Goal: Task Accomplishment & Management: Use online tool/utility

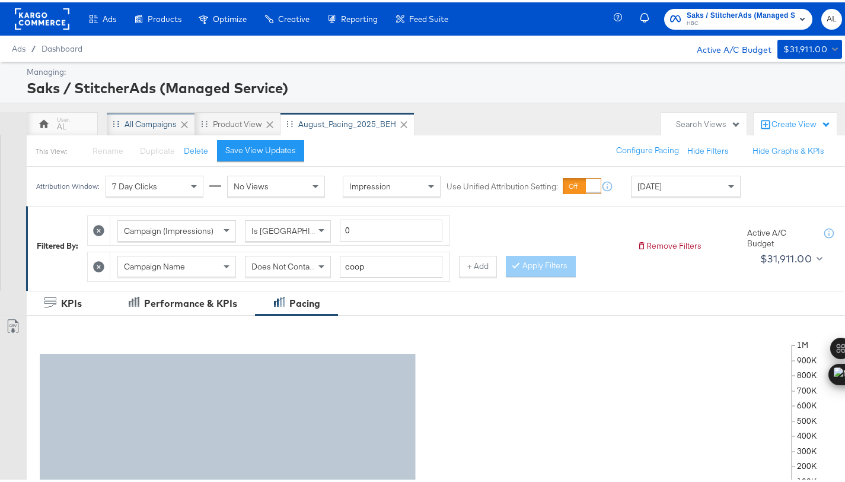
click at [133, 122] on div "All Campaigns" at bounding box center [151, 121] width 52 height 11
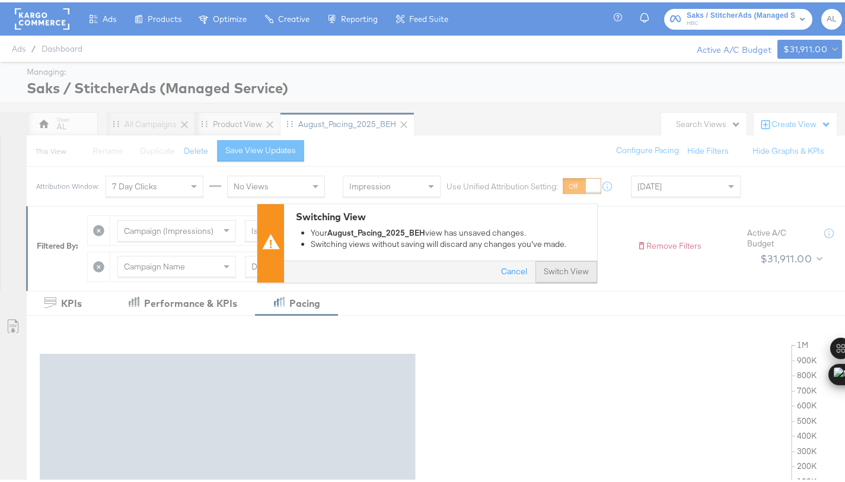
click at [544, 271] on button "Switch View" at bounding box center [567, 269] width 62 height 21
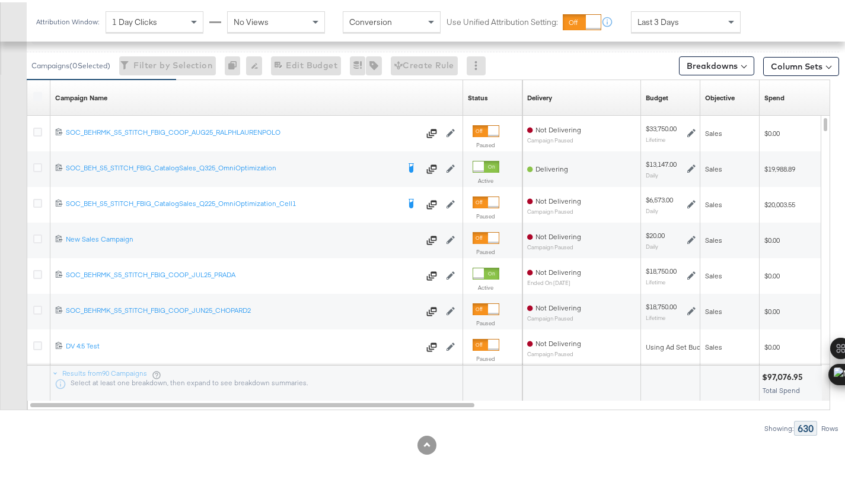
scroll to position [561, 0]
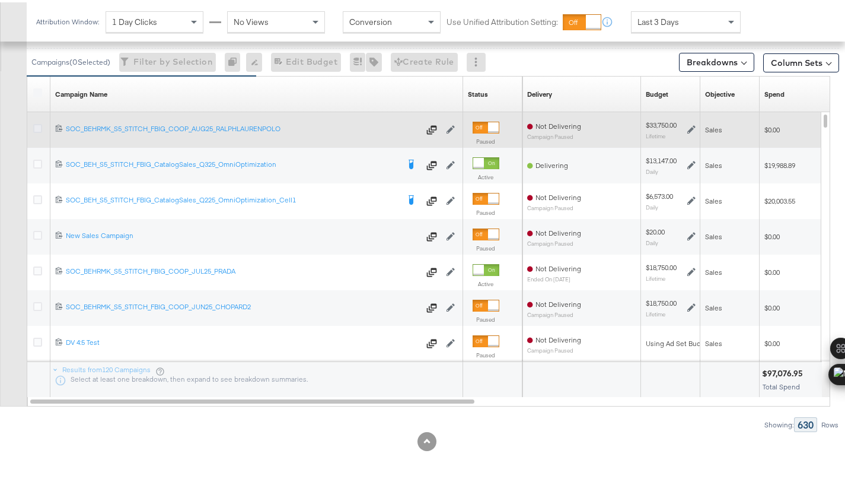
click at [37, 124] on icon at bounding box center [37, 126] width 9 height 9
click at [0, 0] on input "checkbox" at bounding box center [0, 0] width 0 height 0
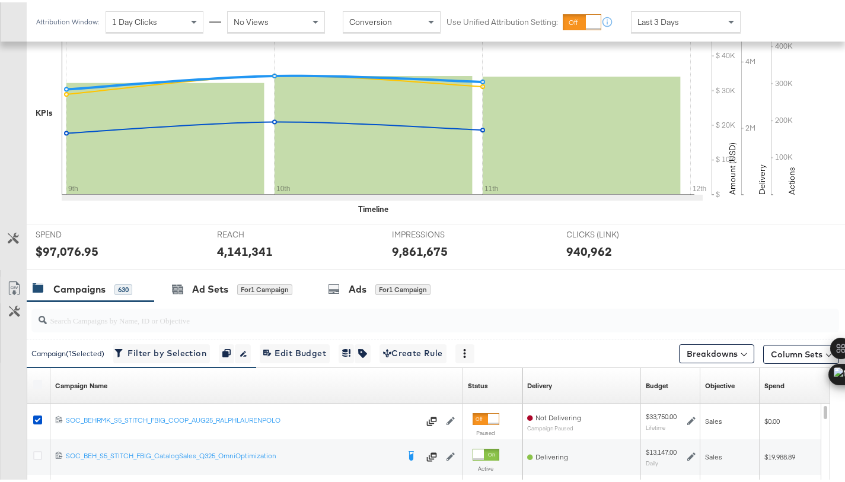
scroll to position [236, 0]
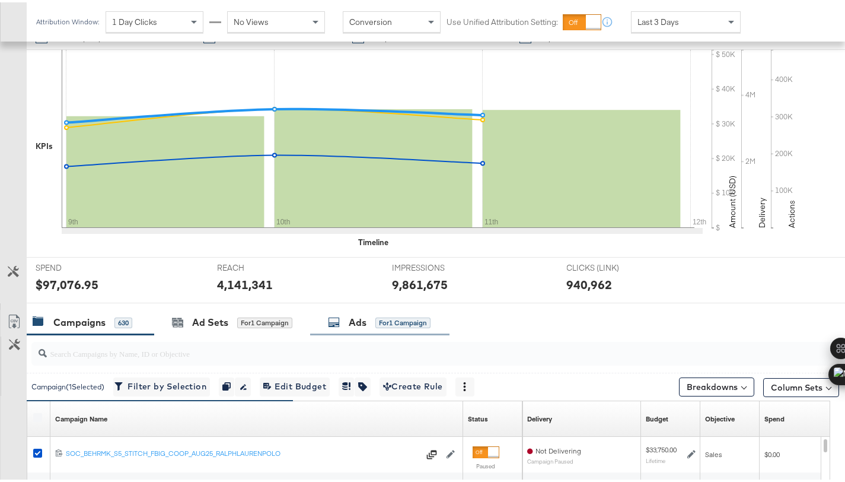
click at [356, 325] on div "Ads" at bounding box center [358, 320] width 18 height 14
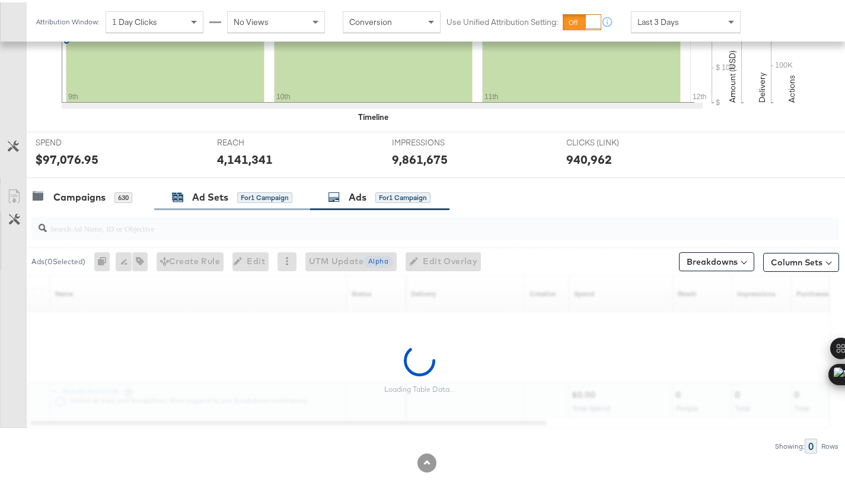
scroll to position [383, 0]
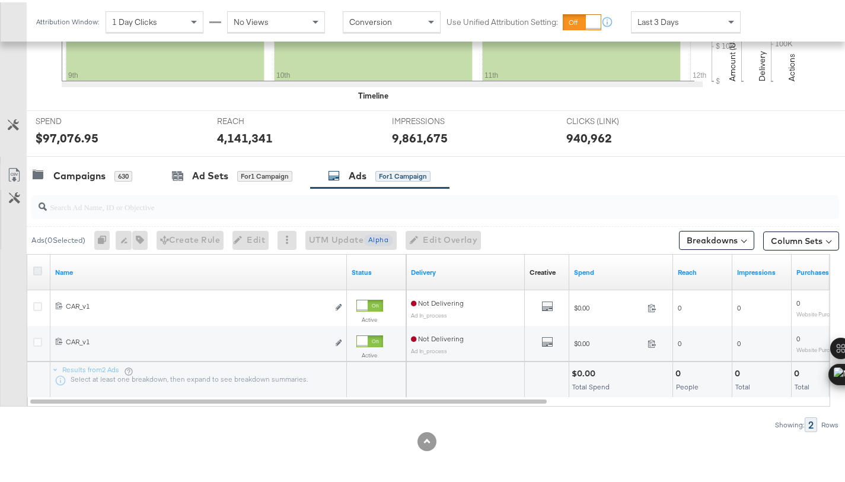
click at [38, 267] on icon at bounding box center [37, 268] width 9 height 9
click at [0, 0] on input "checkbox" at bounding box center [0, 0] width 0 height 0
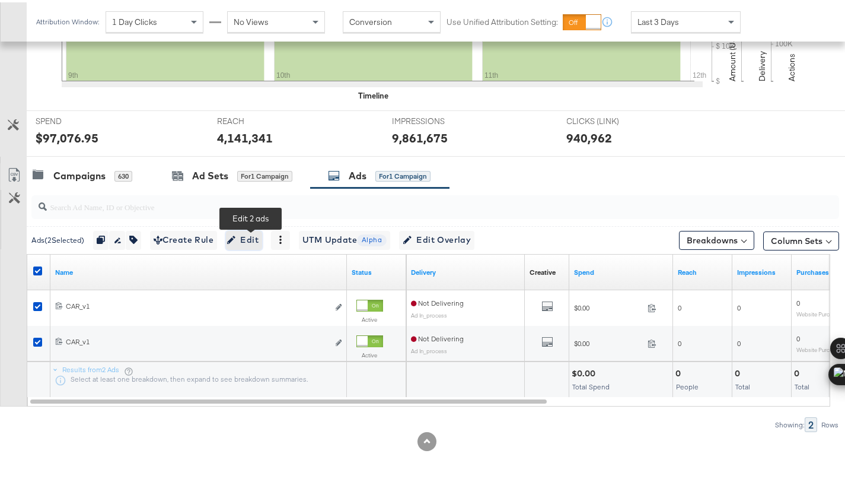
click at [259, 235] on span "Edit" at bounding box center [244, 237] width 29 height 15
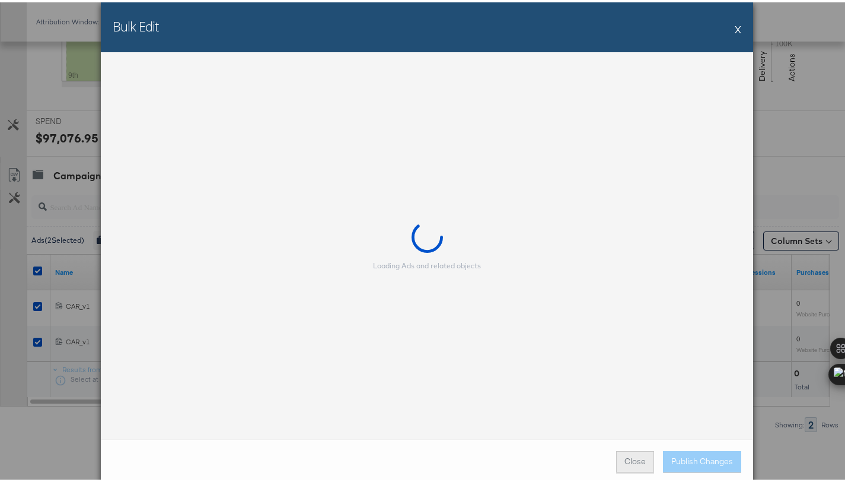
click at [625, 465] on button "Close" at bounding box center [635, 459] width 38 height 21
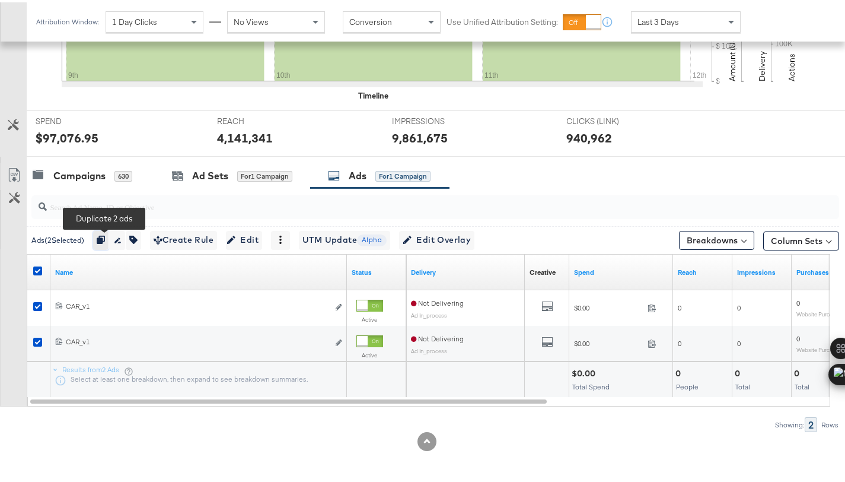
click at [105, 240] on icon "button" at bounding box center [101, 237] width 8 height 8
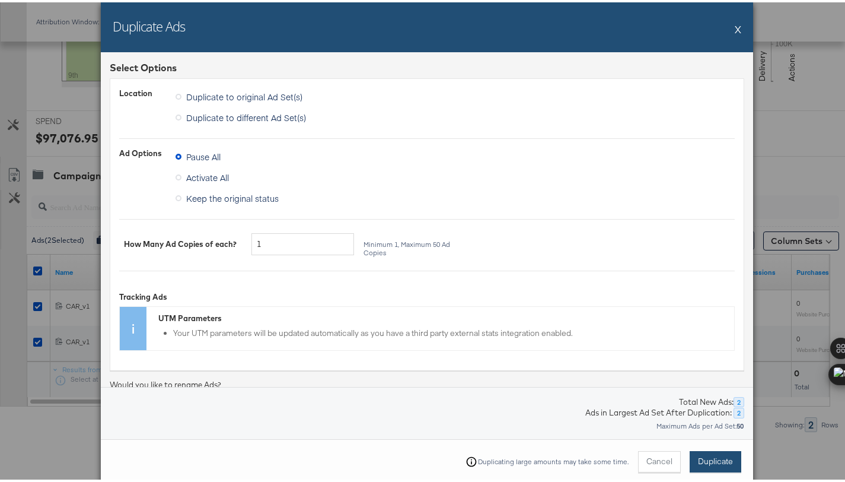
click at [722, 461] on span "Duplicate" at bounding box center [715, 458] width 35 height 11
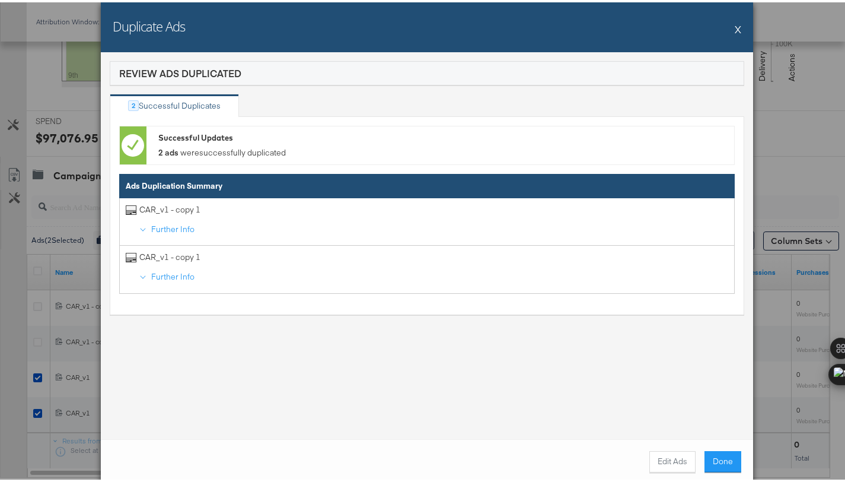
click at [722, 464] on button "Done" at bounding box center [723, 459] width 37 height 21
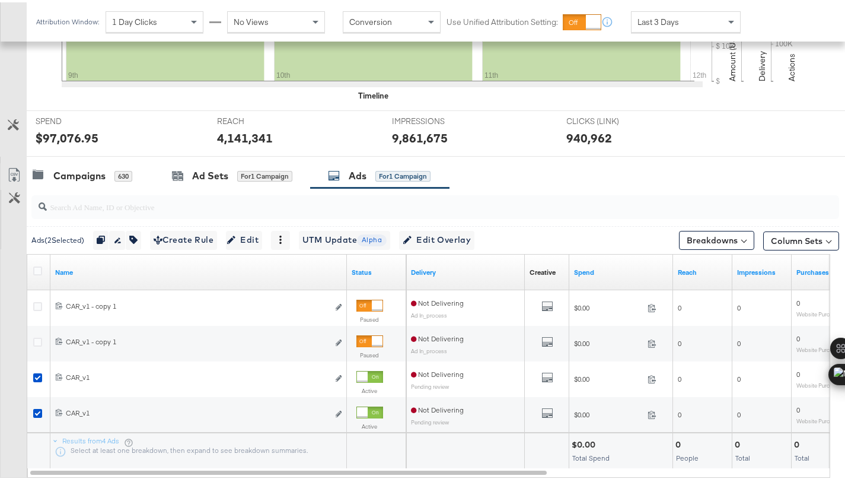
scroll to position [0, 0]
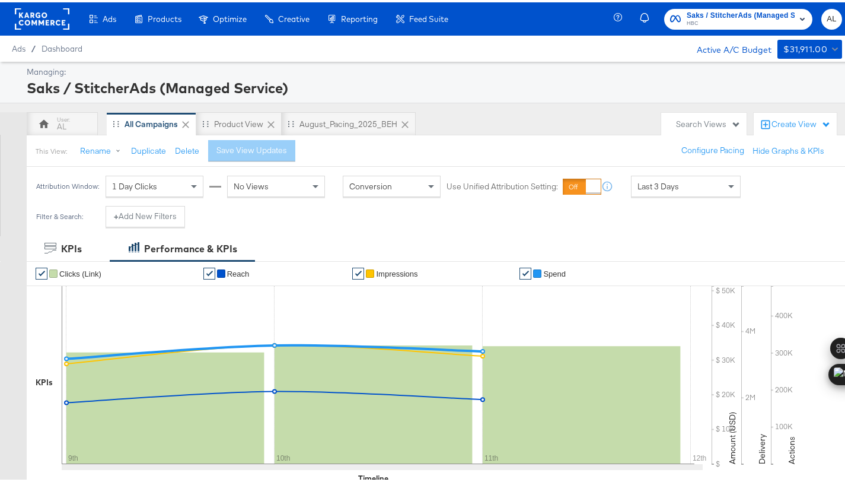
click at [36, 18] on rect at bounding box center [42, 16] width 55 height 21
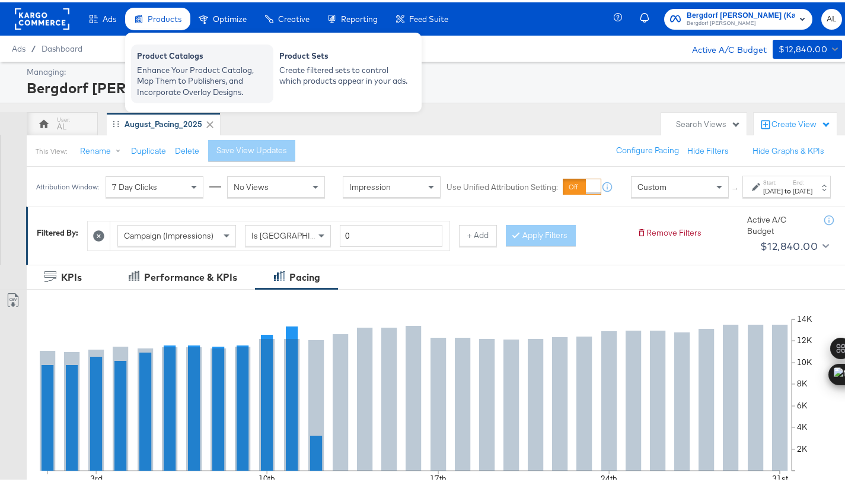
click at [200, 79] on div "Enhance Your Product Catalog, Map Them to Publishers, and Incorporate Overlay D…" at bounding box center [202, 78] width 131 height 33
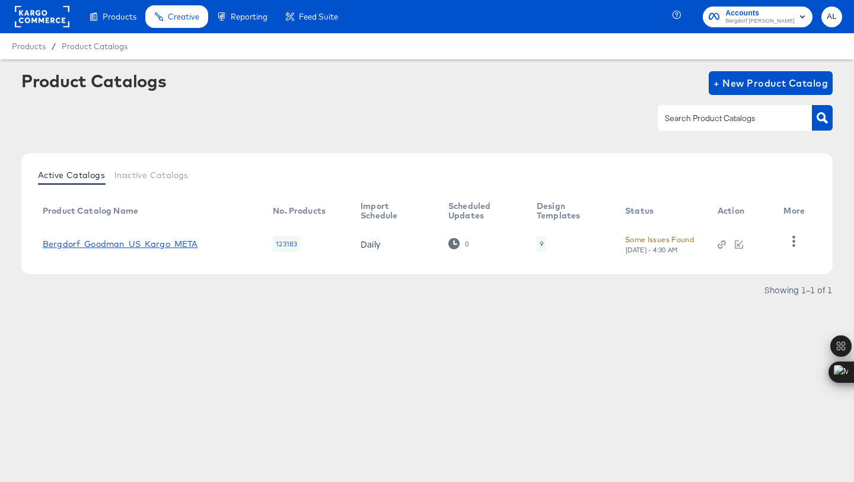
click at [176, 242] on link "Bergdorf_Goodman_US_Kargo_META" at bounding box center [120, 243] width 155 height 9
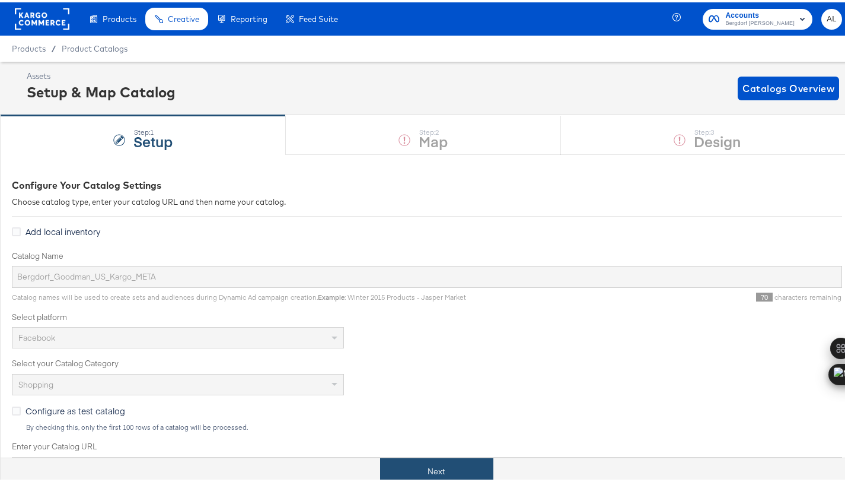
click at [440, 481] on button "Next" at bounding box center [436, 469] width 113 height 27
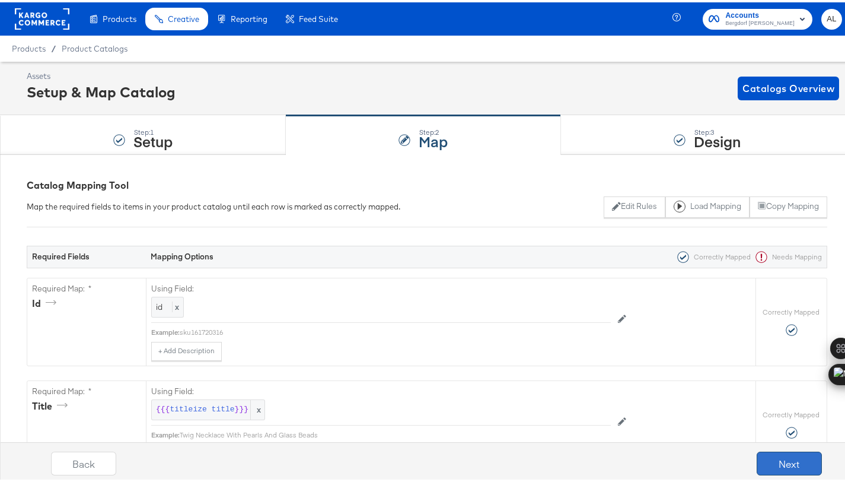
click at [777, 471] on button "Next" at bounding box center [789, 461] width 65 height 24
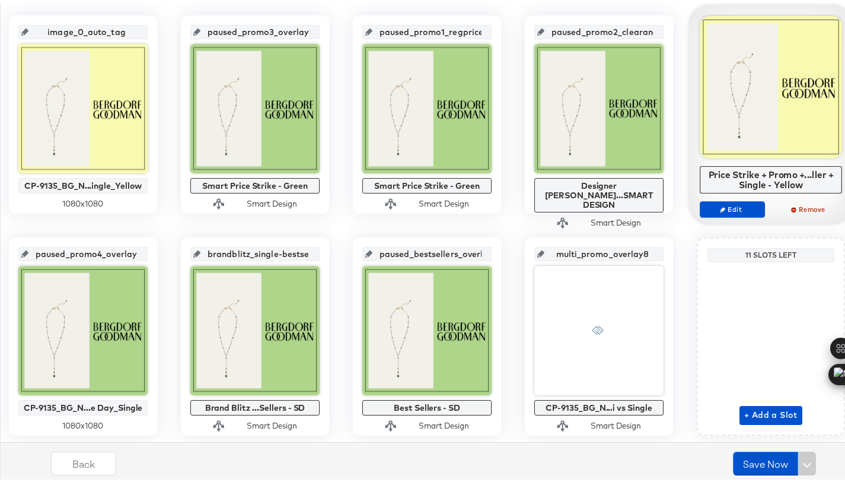
scroll to position [270, 0]
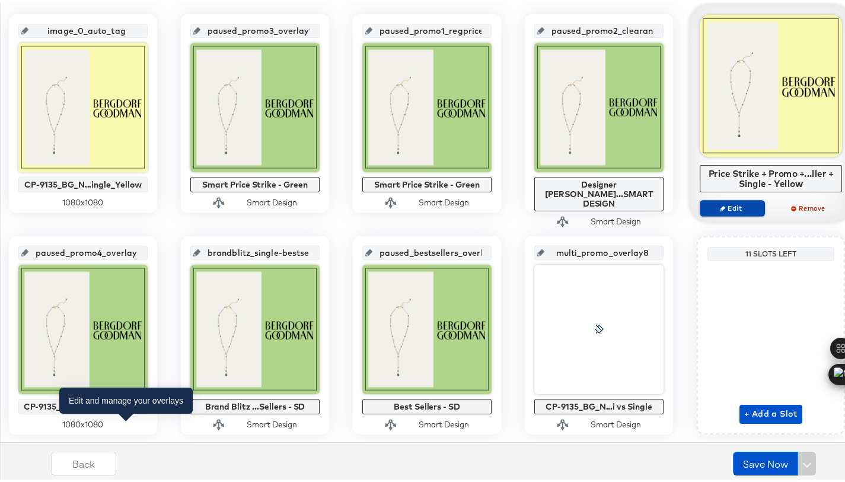
click at [705, 210] on span "Edit" at bounding box center [732, 205] width 55 height 9
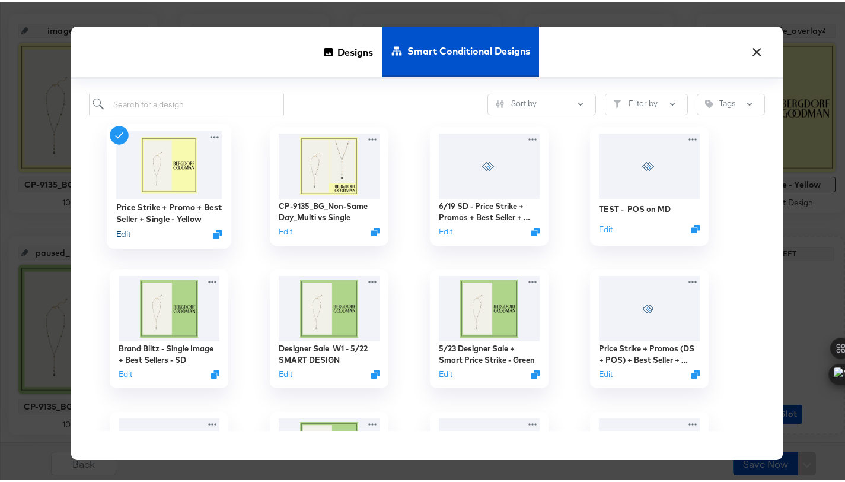
click at [119, 230] on button "Edit" at bounding box center [123, 231] width 14 height 11
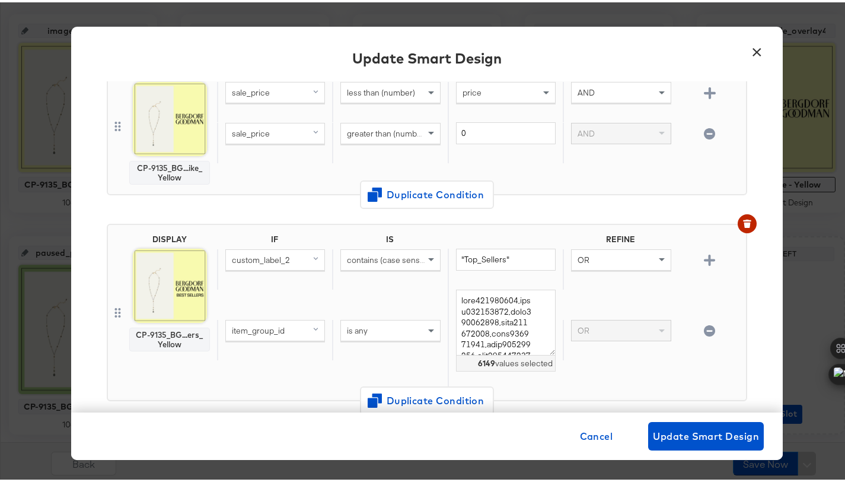
scroll to position [0, 0]
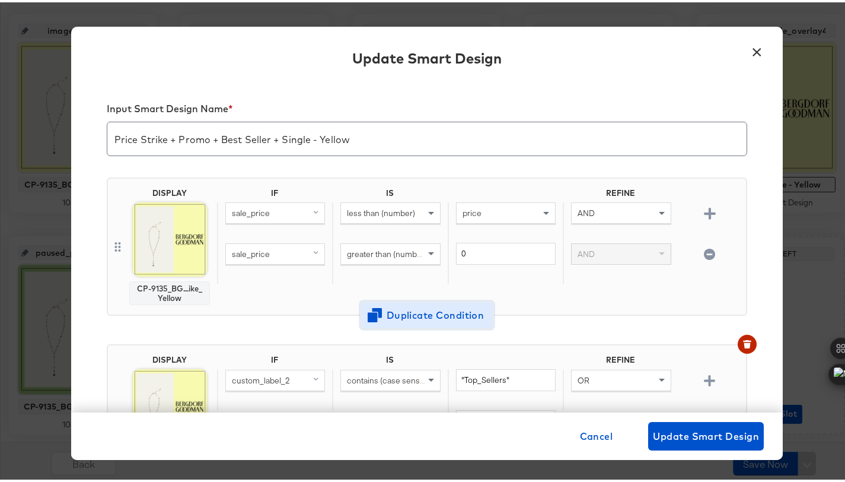
click at [389, 309] on span "Duplicate Condition" at bounding box center [427, 312] width 115 height 17
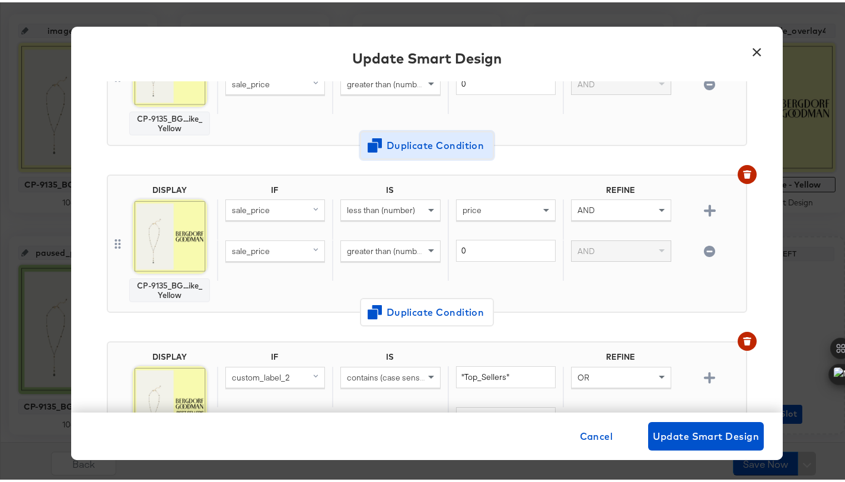
scroll to position [131, 0]
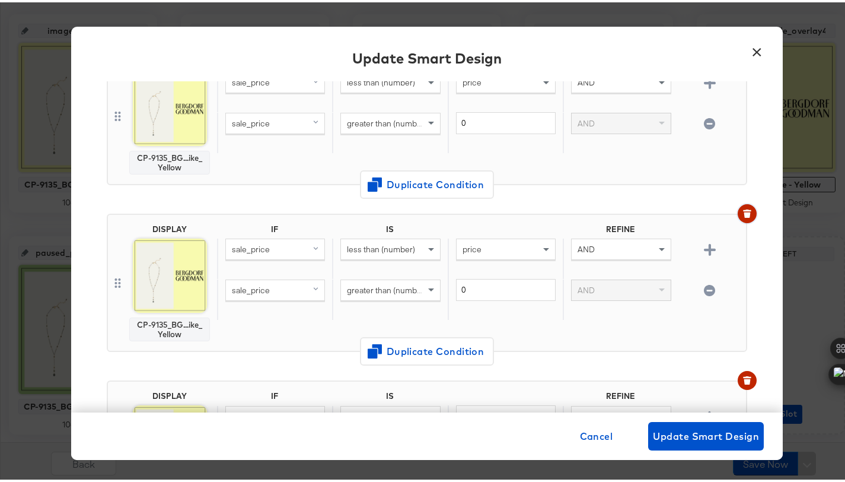
click at [743, 215] on icon "button" at bounding box center [747, 211] width 8 height 8
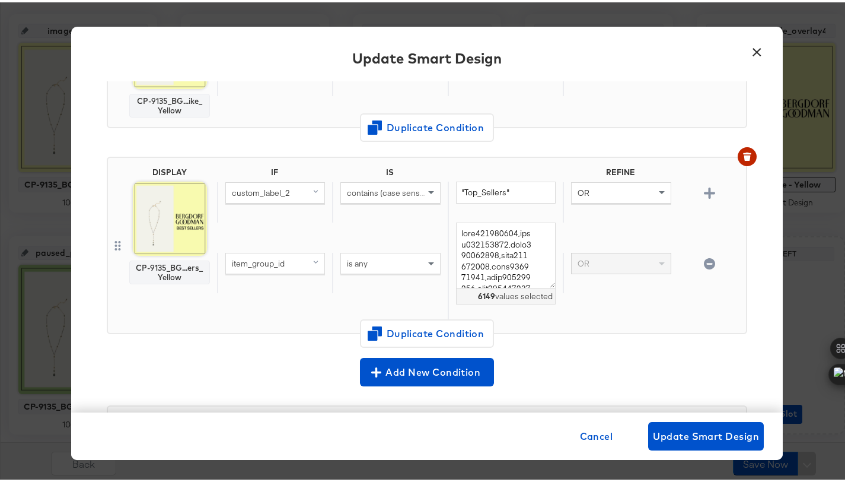
scroll to position [212, 0]
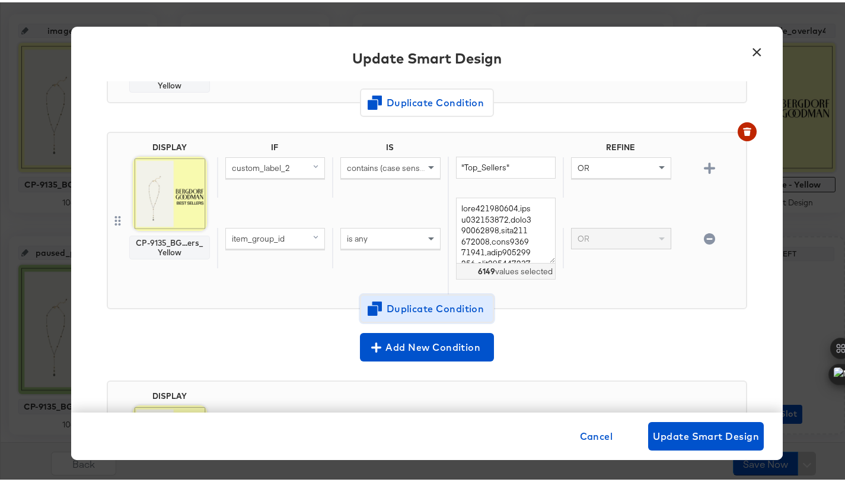
click at [422, 312] on span "Duplicate Condition" at bounding box center [427, 306] width 115 height 17
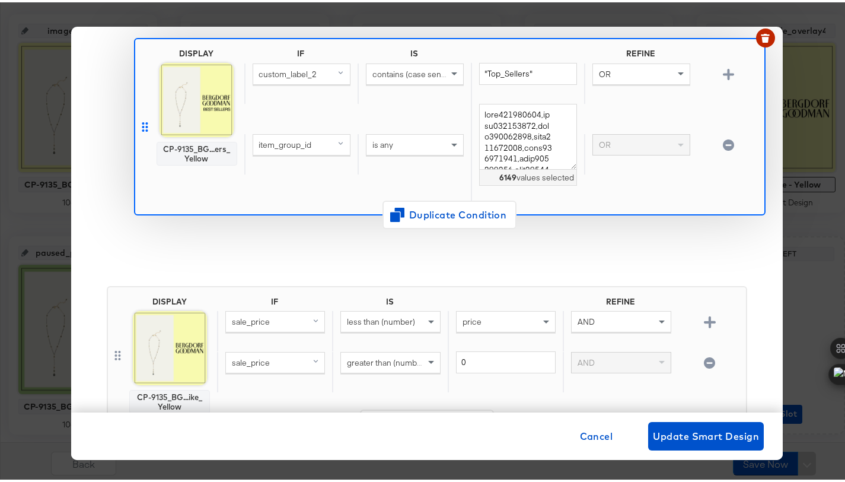
scroll to position [97, 0]
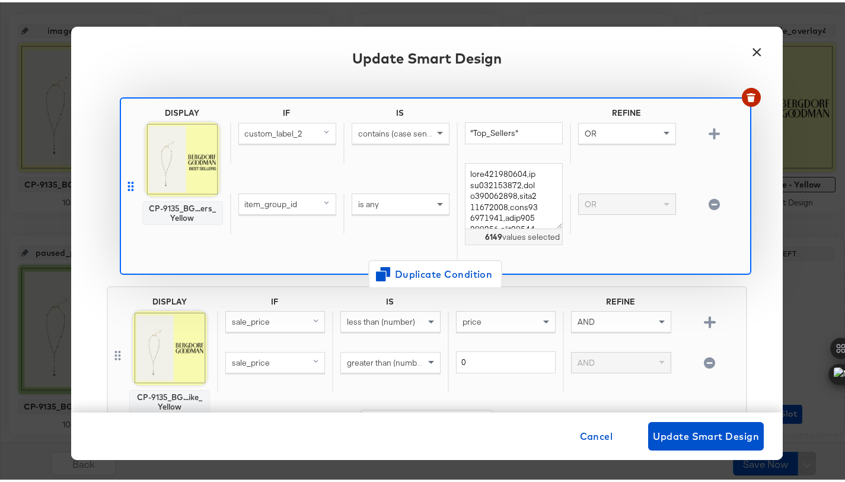
drag, startPoint x: 114, startPoint y: 400, endPoint x: 126, endPoint y: 176, distance: 224.0
click at [126, 176] on div "DISPLAY CP-9135_BG...ike_Yellow IF IS REFINE sale_price less than (number) pric…" at bounding box center [427, 357] width 641 height 578
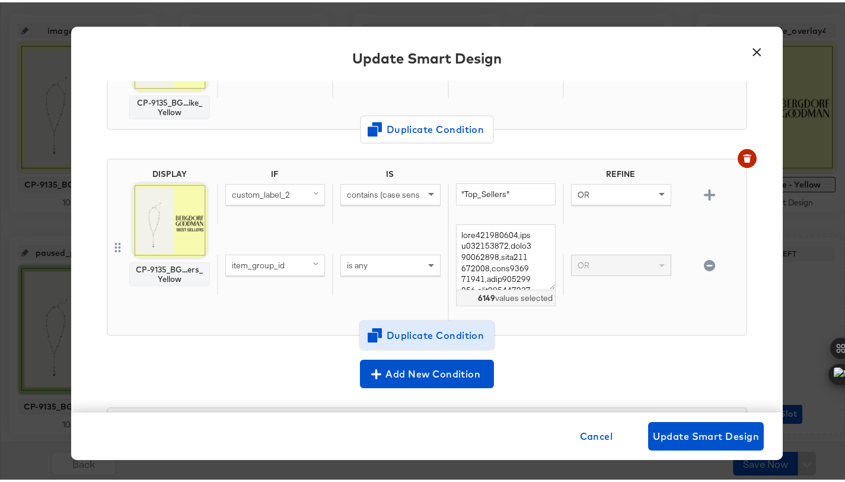
scroll to position [387, 0]
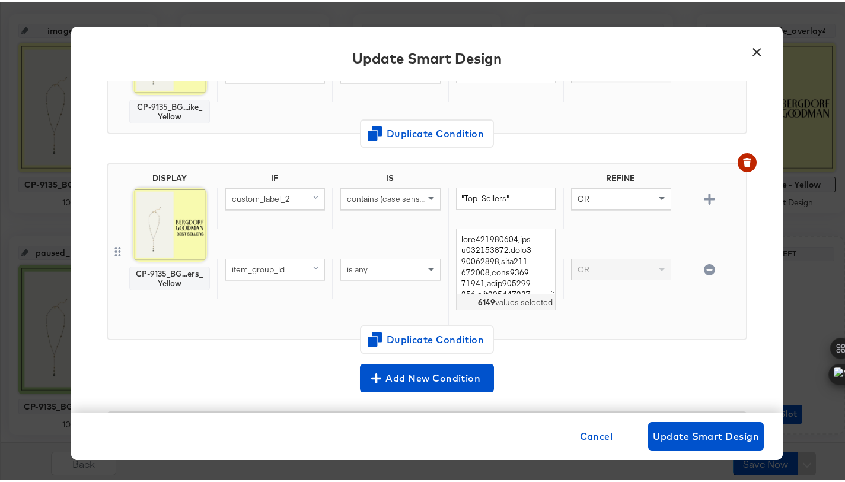
click at [303, 190] on div "custom_label_2" at bounding box center [275, 196] width 98 height 20
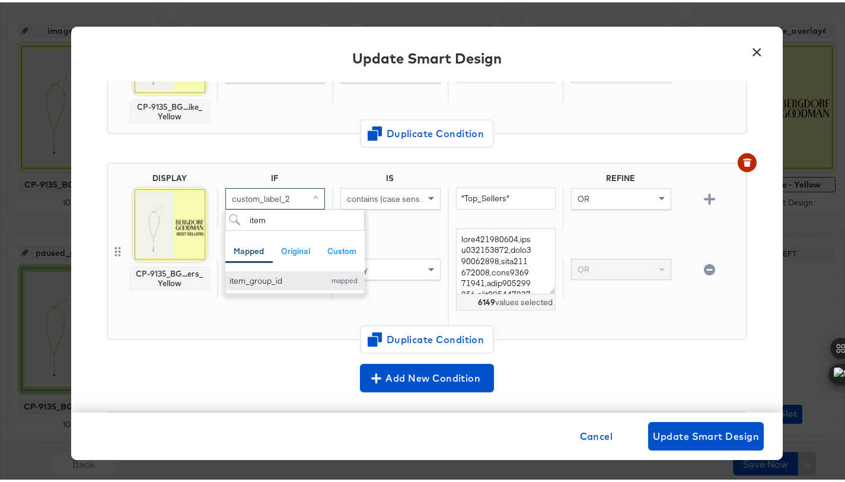
type input "item"
click at [263, 281] on div "item_group_id" at bounding box center [275, 278] width 90 height 11
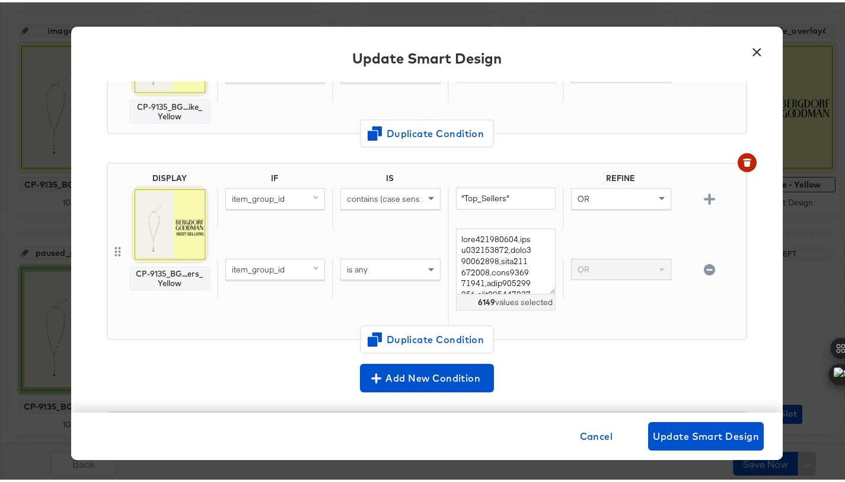
click at [388, 198] on span "contains (case sensitive)" at bounding box center [392, 196] width 90 height 11
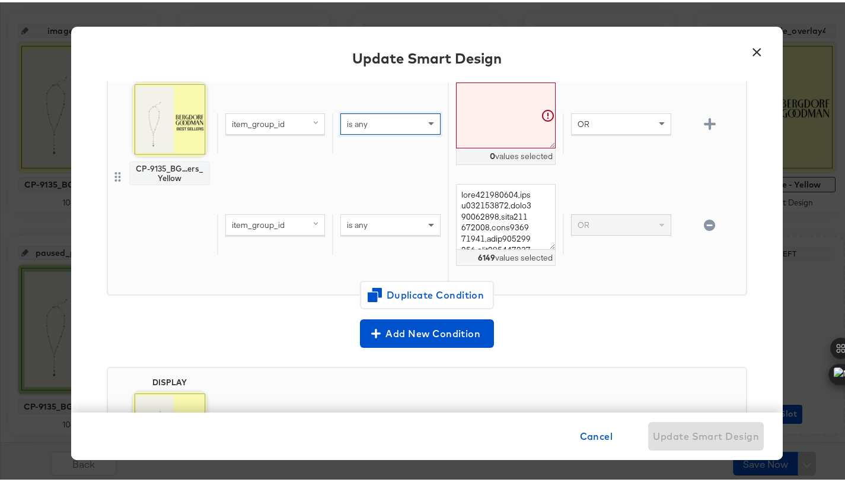
scroll to position [492, 0]
click at [703, 223] on button "button" at bounding box center [710, 222] width 21 height 11
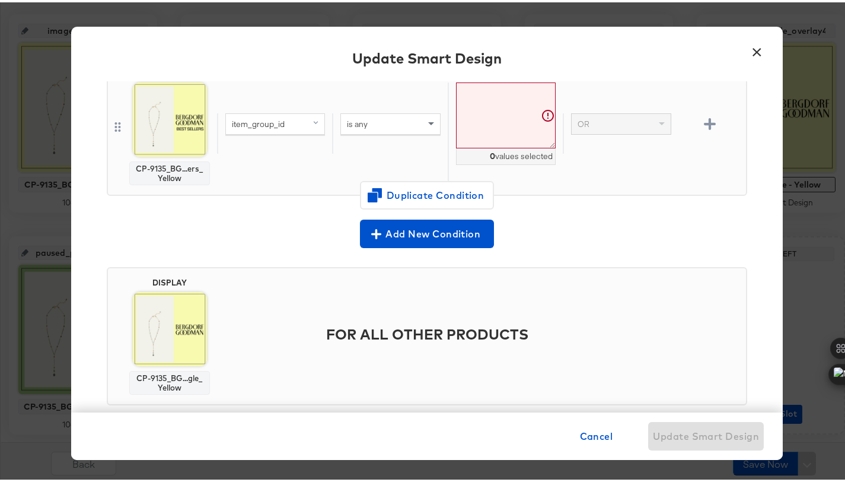
scroll to position [393, 0]
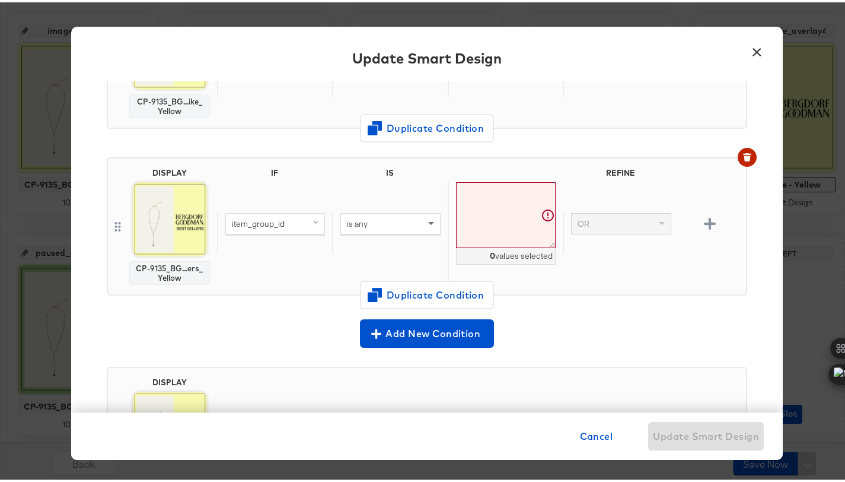
click at [470, 195] on textarea at bounding box center [506, 213] width 100 height 66
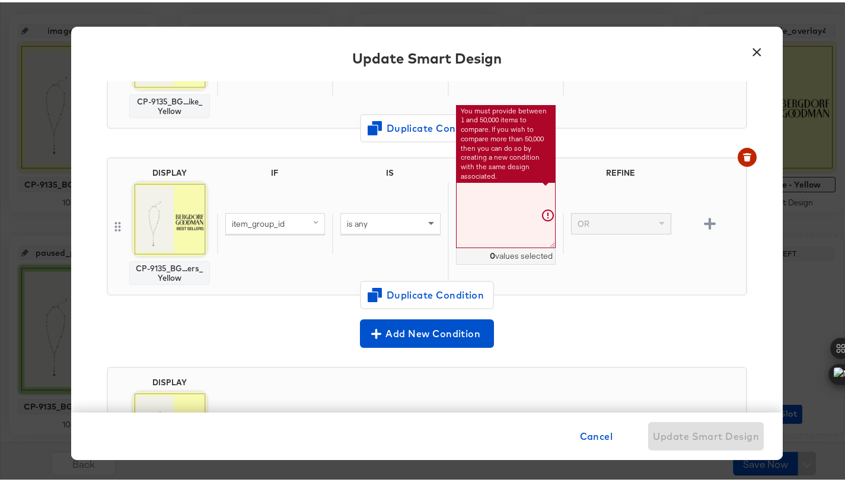
paste textarea "prod194900043 prod195020329 prod196300369 prod196310122 prod196300291 prod19631…"
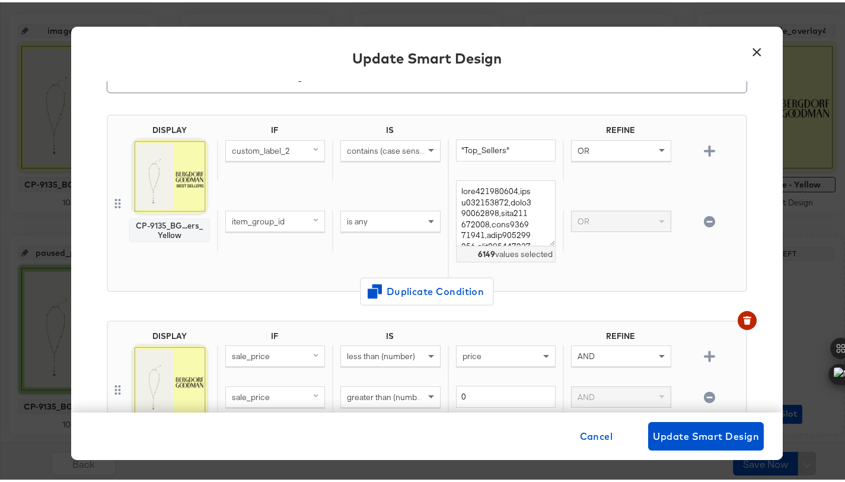
scroll to position [92, 0]
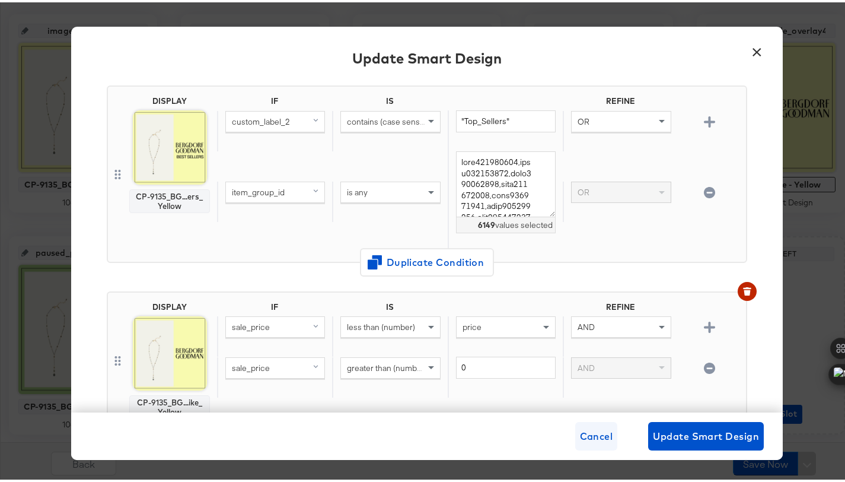
type textarea "prod194900043,prod195020329,prod196300369,prod196310122,prod196300291,prod19631…"
click at [595, 432] on span "Cancel" at bounding box center [596, 433] width 33 height 17
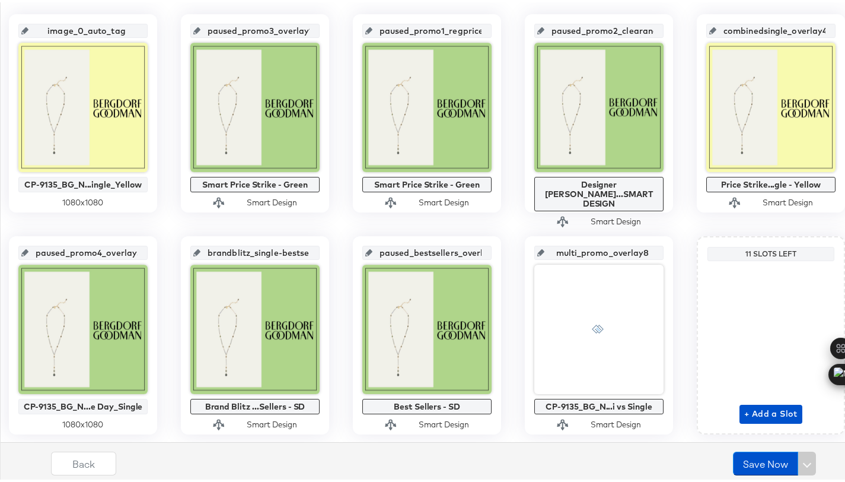
click at [115, 431] on div "Back Save Now" at bounding box center [436, 456] width 854 height 51
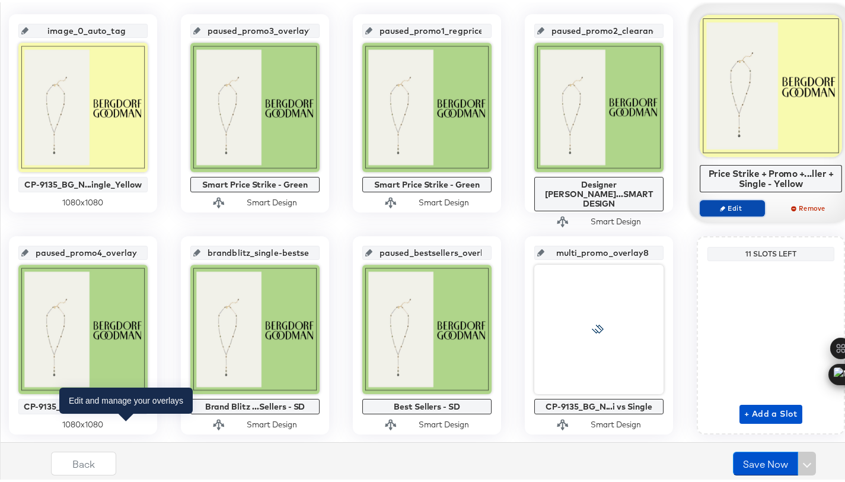
click at [705, 210] on span "Edit" at bounding box center [732, 205] width 55 height 9
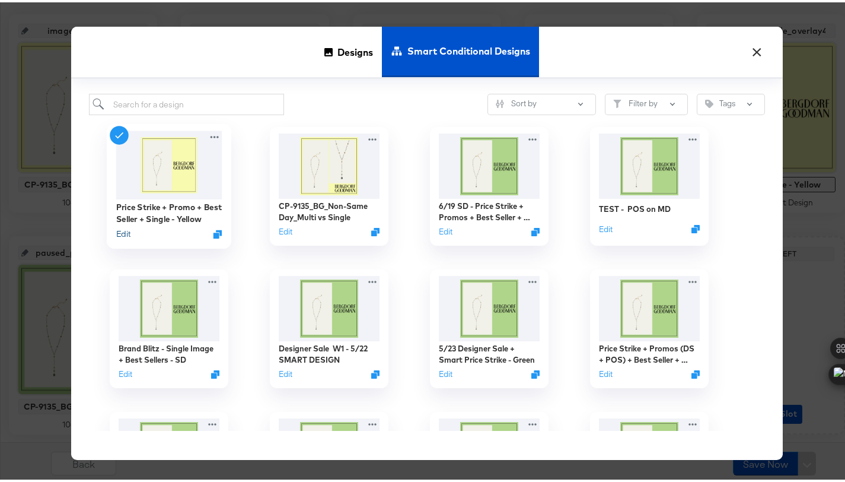
click at [116, 231] on button "Edit" at bounding box center [123, 231] width 14 height 11
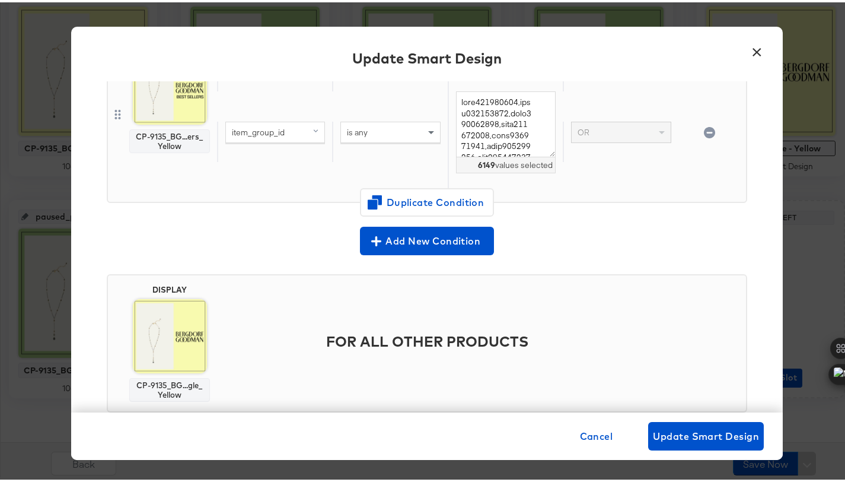
scroll to position [322, 0]
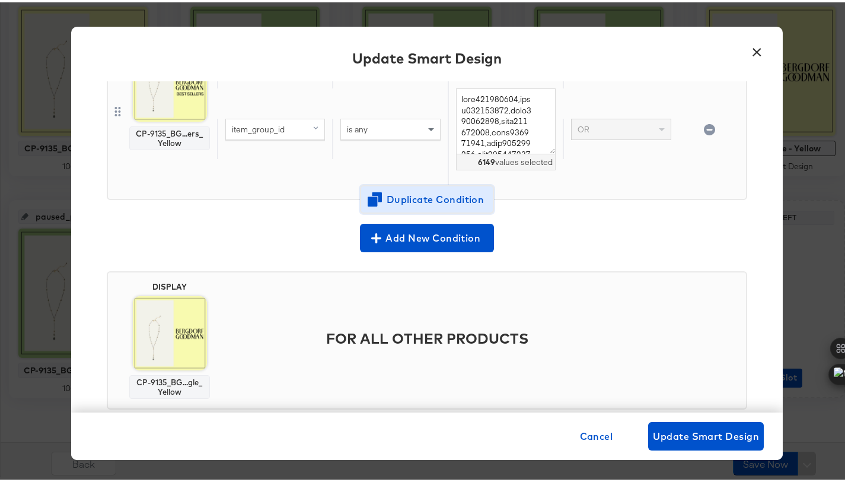
click at [443, 203] on span "Duplicate Condition" at bounding box center [427, 197] width 115 height 17
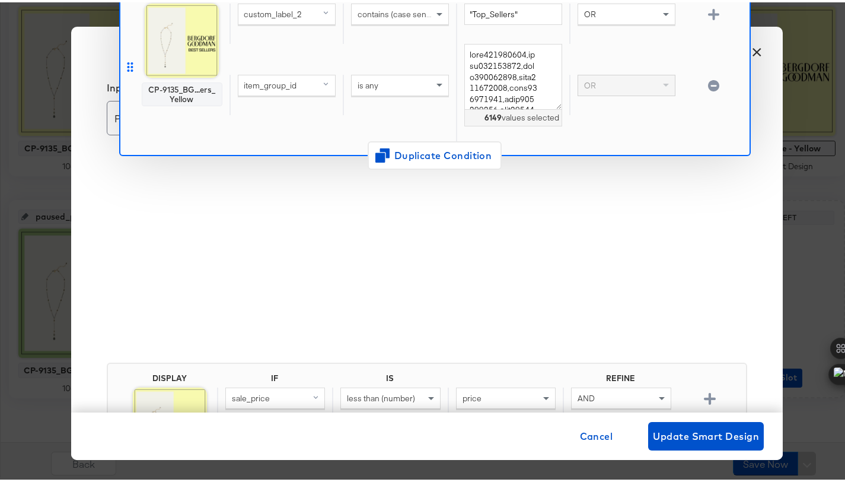
scroll to position [0, 0]
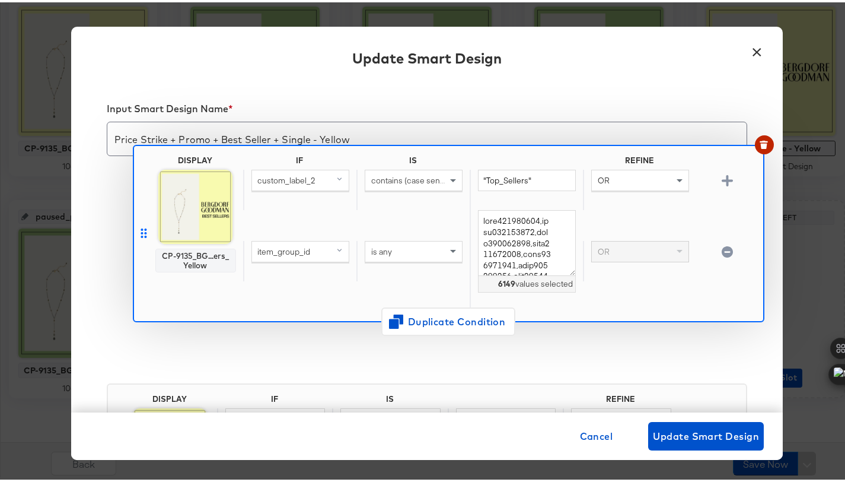
drag, startPoint x: 111, startPoint y: 164, endPoint x: 138, endPoint y: 207, distance: 50.9
click at [139, 222] on div "DISPLAY CP-9135_BG...ike_Yellow IF IS REFINE sale_price less than (number) pric…" at bounding box center [427, 455] width 641 height 578
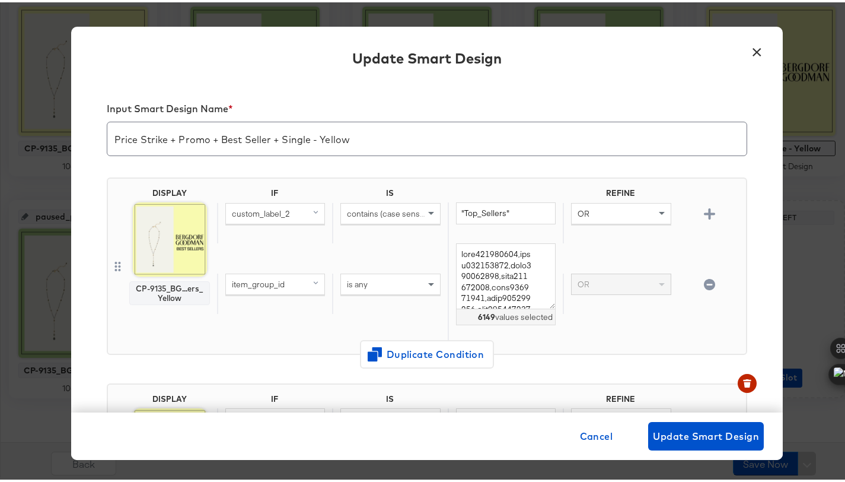
click at [745, 153] on div "Input Smart Design Name * Price Strike + Promo + Best Seller + Single - Yellow …" at bounding box center [427, 244] width 712 height 331
click at [283, 214] on span "custom_label_2" at bounding box center [261, 211] width 58 height 11
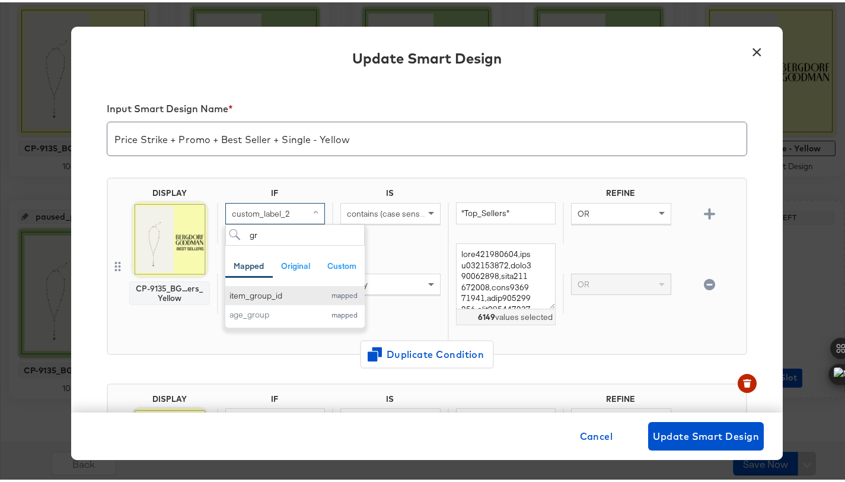
type input "gr"
click at [274, 300] on button "item_group_id mapped" at bounding box center [294, 294] width 139 height 20
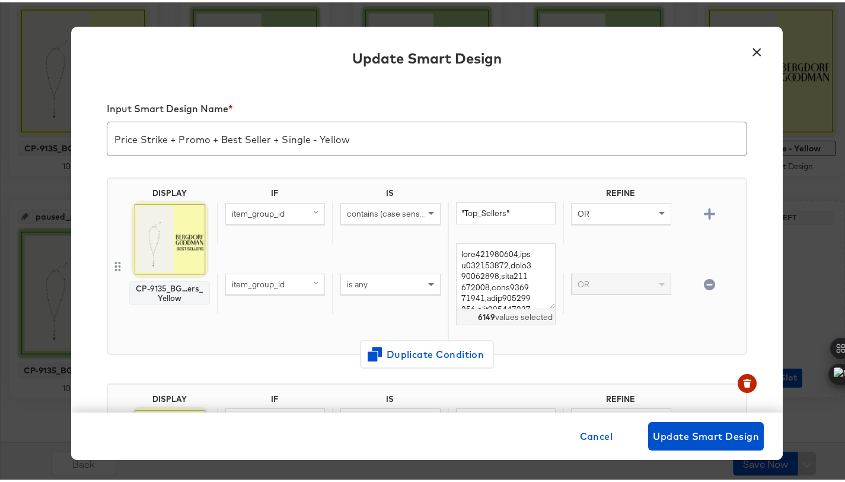
click at [387, 213] on span "contains (case sensitive)" at bounding box center [392, 211] width 90 height 11
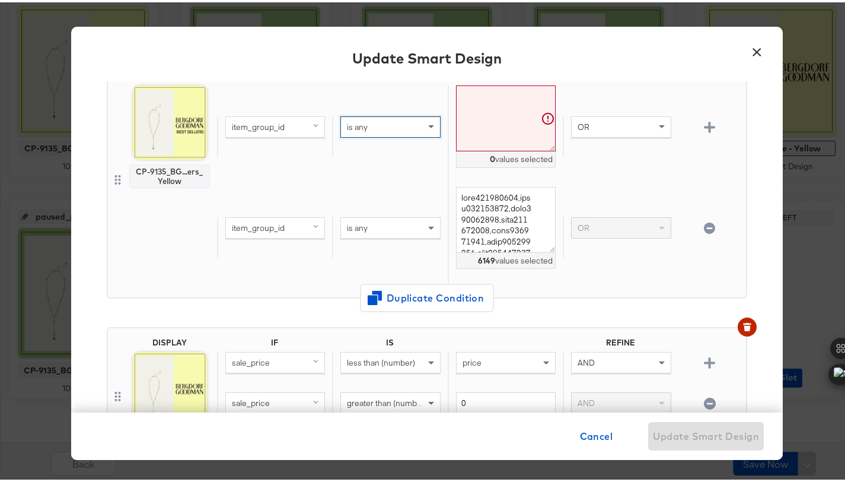
scroll to position [100, 0]
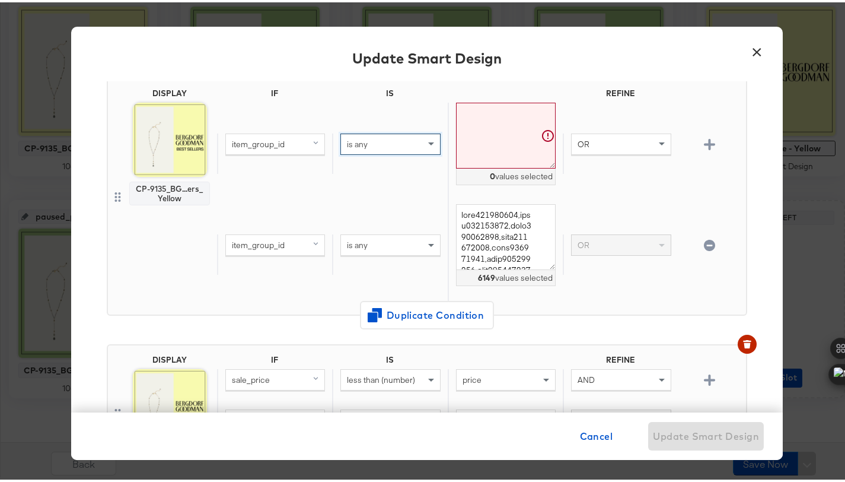
click at [704, 239] on icon "button" at bounding box center [709, 242] width 11 height 11
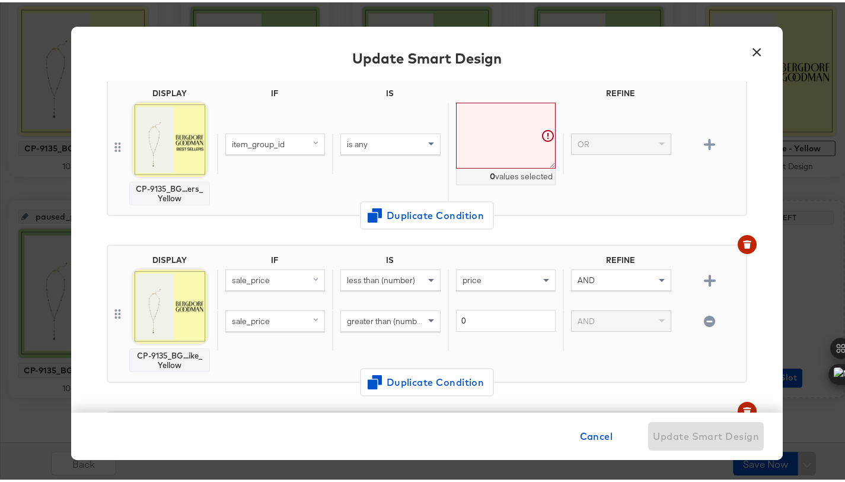
click at [508, 139] on textarea at bounding box center [506, 133] width 100 height 66
paste textarea "prod194900043 prod195020329 prod196300369 prod196310122 prod196300291 prod19631…"
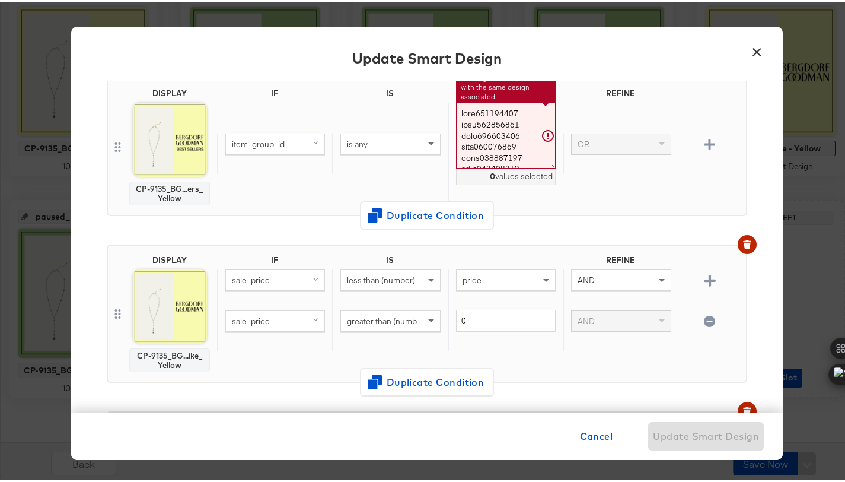
scroll to position [1031, 0]
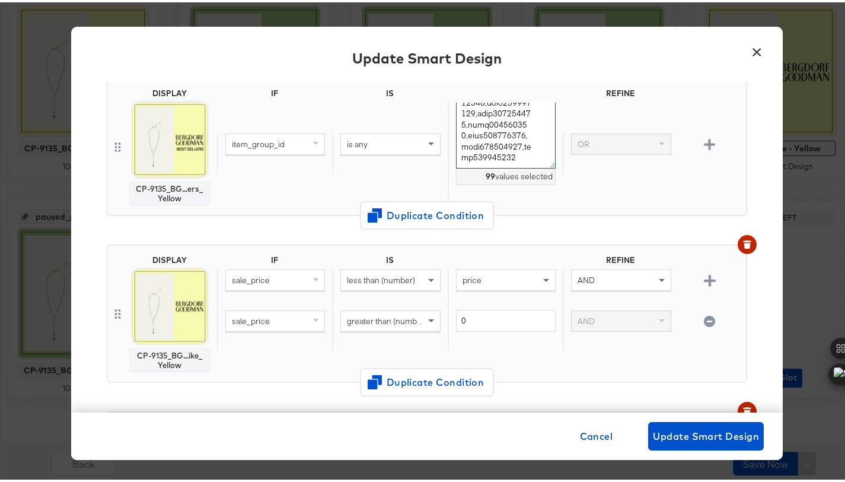
type textarea "prod194900043,prod195020329,prod196300369,prod196310122,prod196300291,prod19631…"
click at [610, 214] on div "DISPLAY CP-9135_BG...ers_Yellow IF IS REFINE item_group_id is any 99 values sel…" at bounding box center [427, 149] width 641 height 167
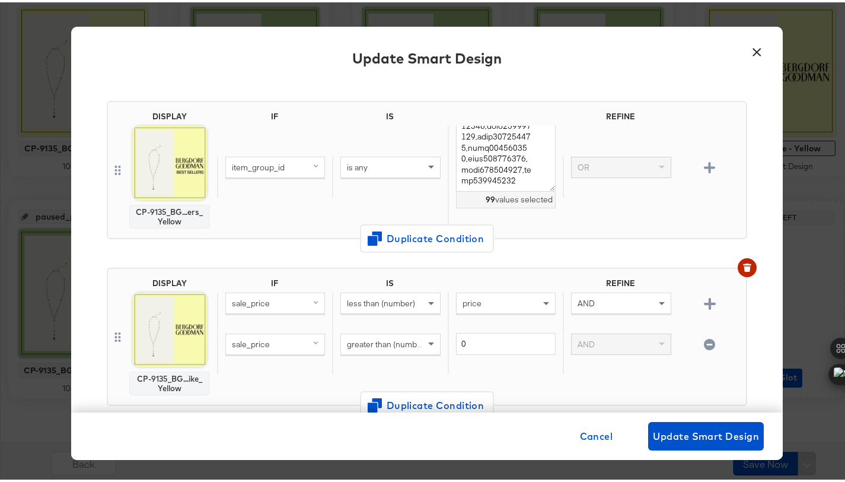
scroll to position [103, 0]
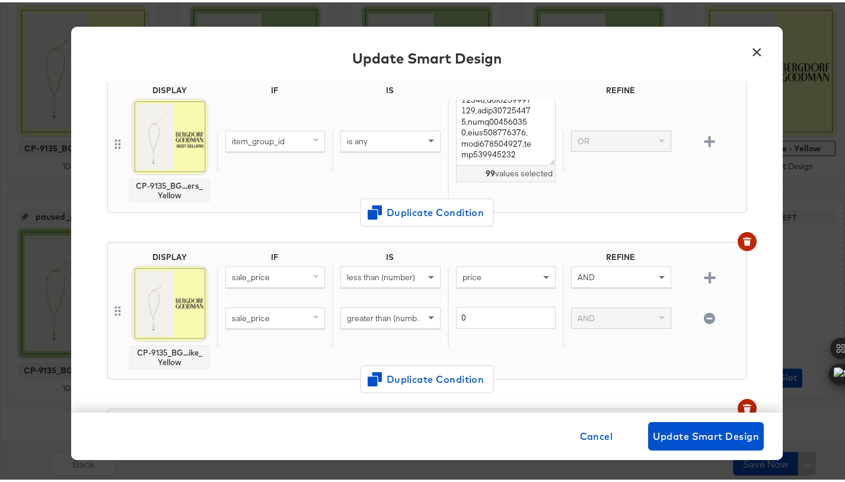
click at [190, 185] on div "CP-9135_BG...ers_Yellow" at bounding box center [170, 188] width 70 height 19
click at [167, 167] on img at bounding box center [170, 134] width 74 height 74
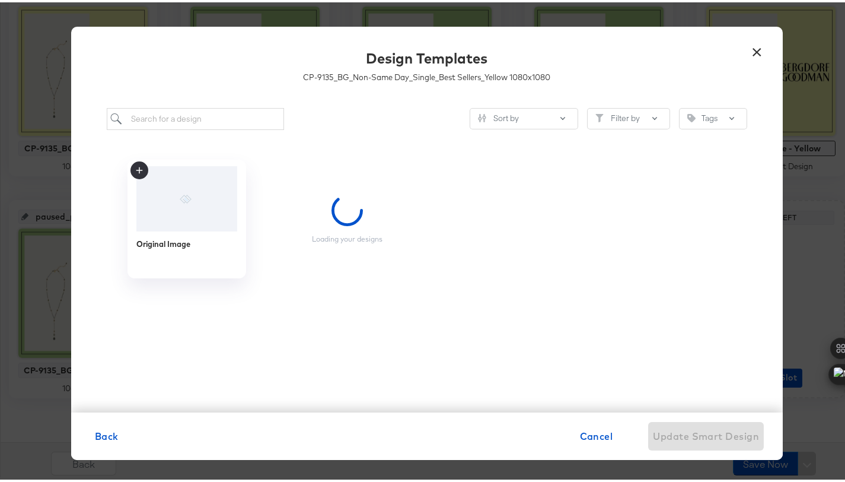
scroll to position [0, 0]
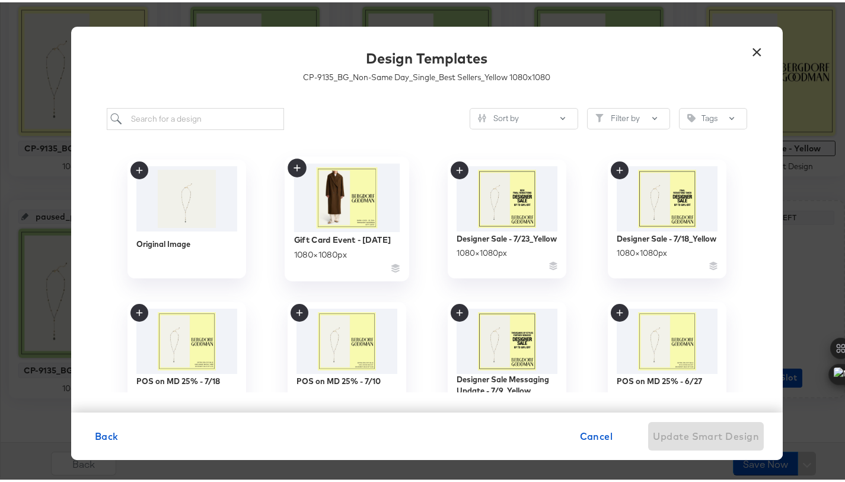
click at [339, 220] on img at bounding box center [347, 195] width 106 height 68
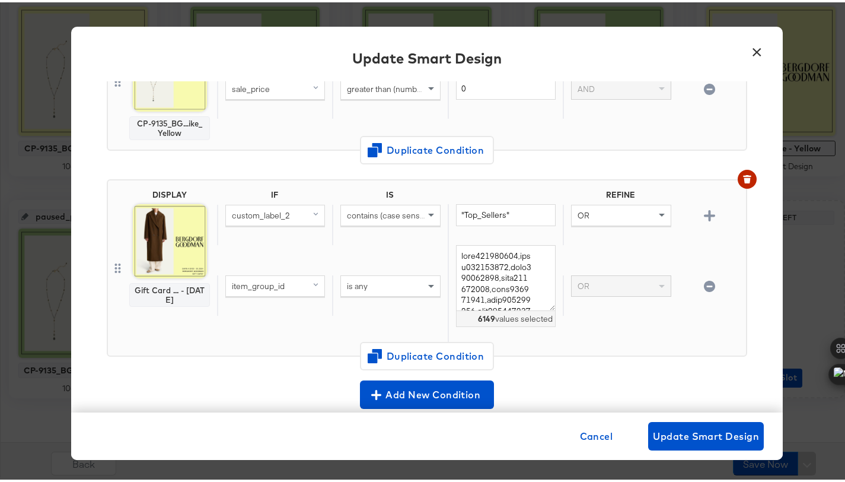
scroll to position [457, 0]
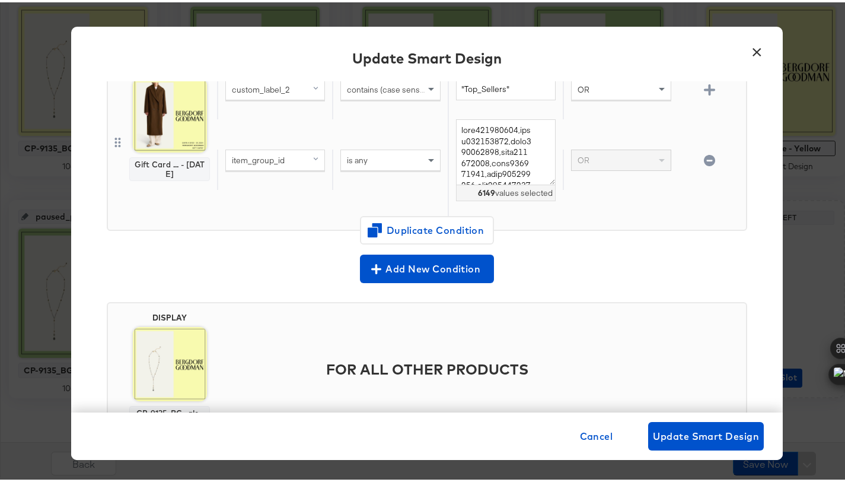
click at [162, 136] on img at bounding box center [170, 113] width 74 height 74
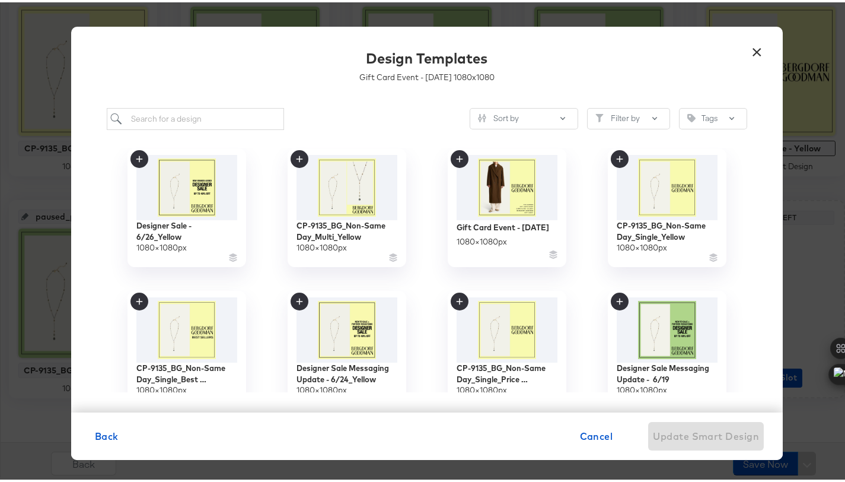
scroll to position [305, 0]
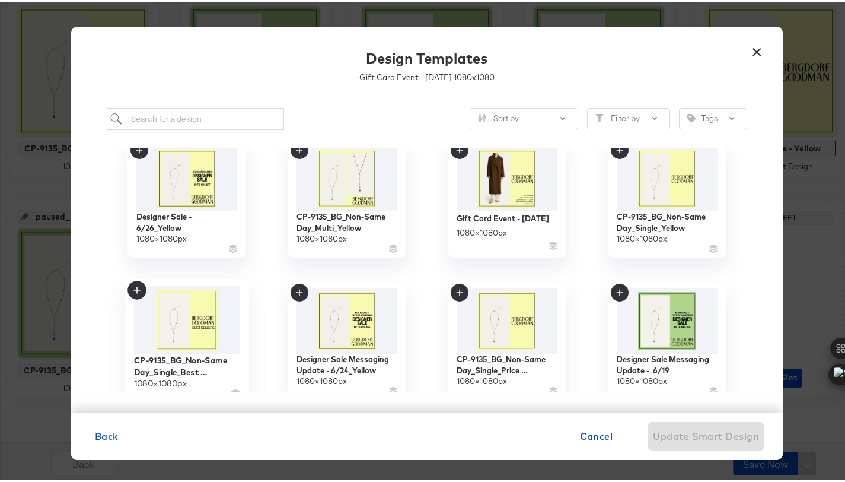
click at [165, 345] on img at bounding box center [187, 318] width 106 height 68
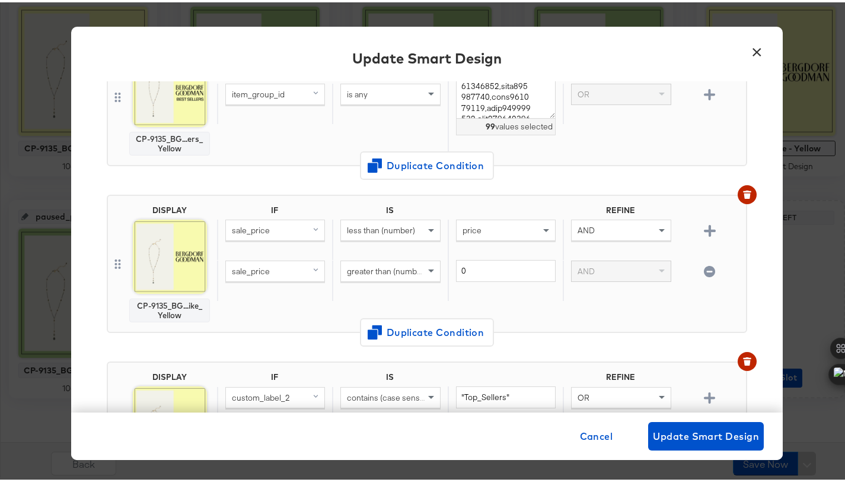
scroll to position [0, 0]
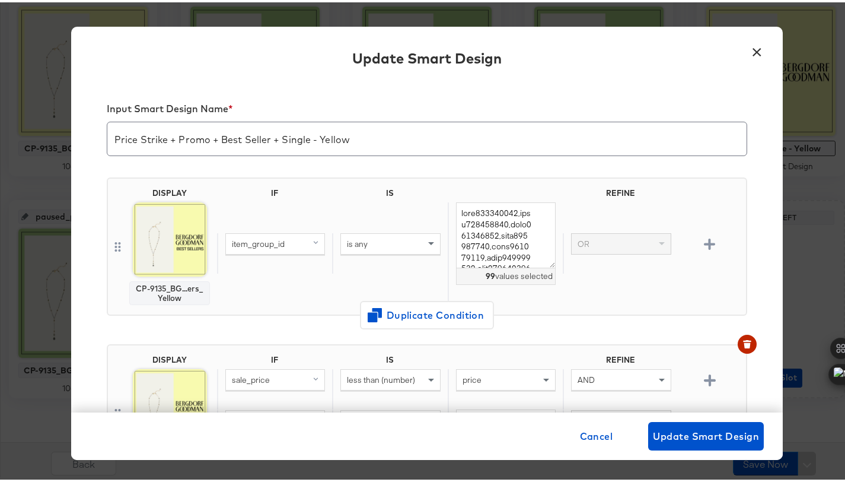
click at [173, 269] on img at bounding box center [170, 237] width 74 height 74
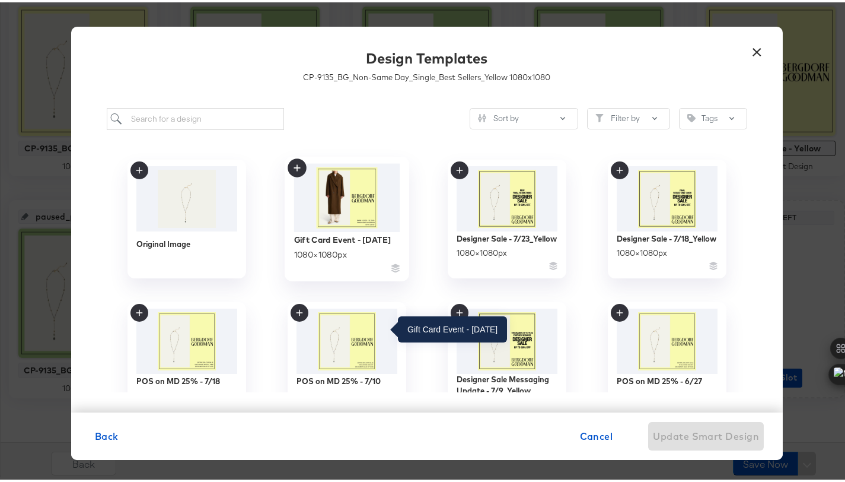
click at [306, 239] on div "Gift Card Event - [DATE]" at bounding box center [342, 236] width 97 height 11
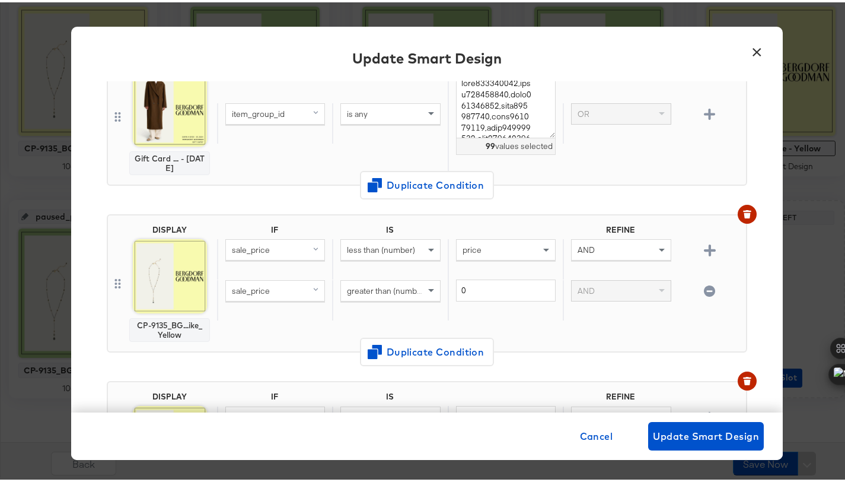
scroll to position [187, 0]
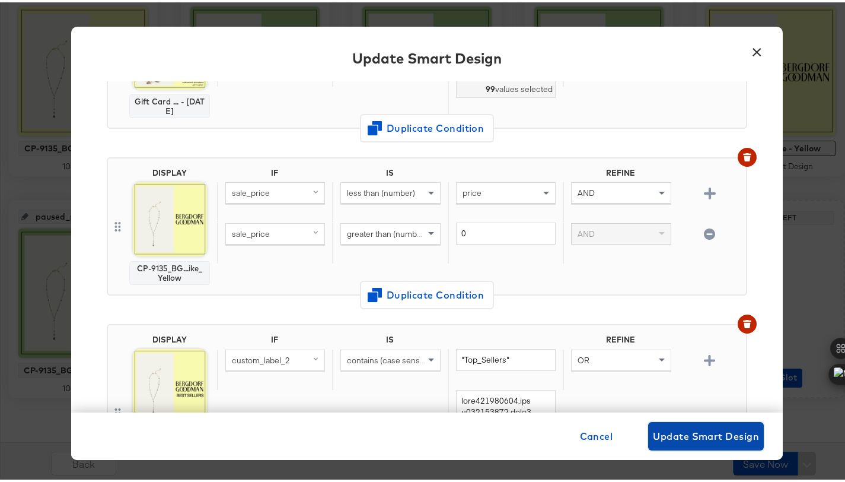
click at [685, 427] on span "Update Smart Design" at bounding box center [706, 433] width 106 height 17
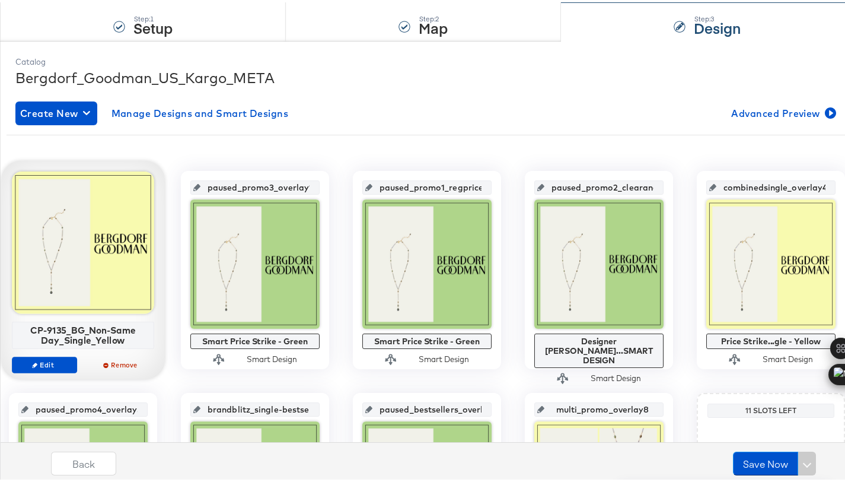
scroll to position [0, 0]
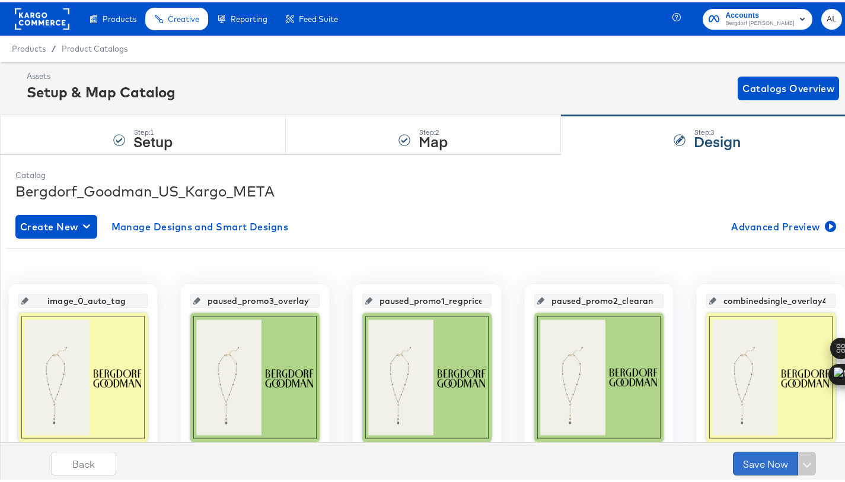
click at [744, 464] on button "Save Now" at bounding box center [765, 461] width 65 height 24
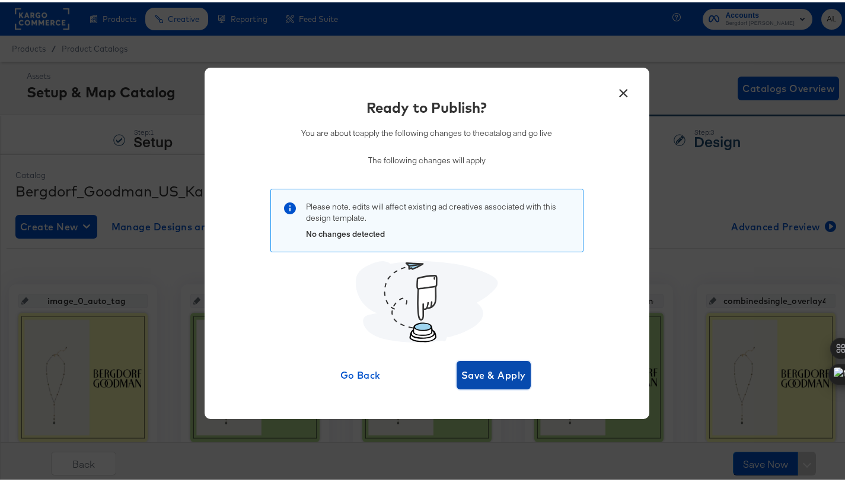
click at [497, 364] on button "Save & Apply" at bounding box center [494, 372] width 74 height 28
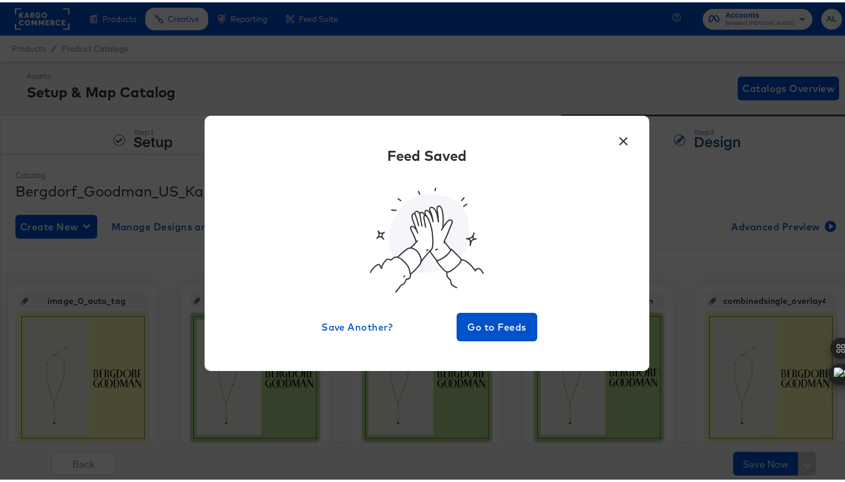
click at [618, 142] on button "×" at bounding box center [623, 135] width 21 height 21
